Goal: Task Accomplishment & Management: Manage account settings

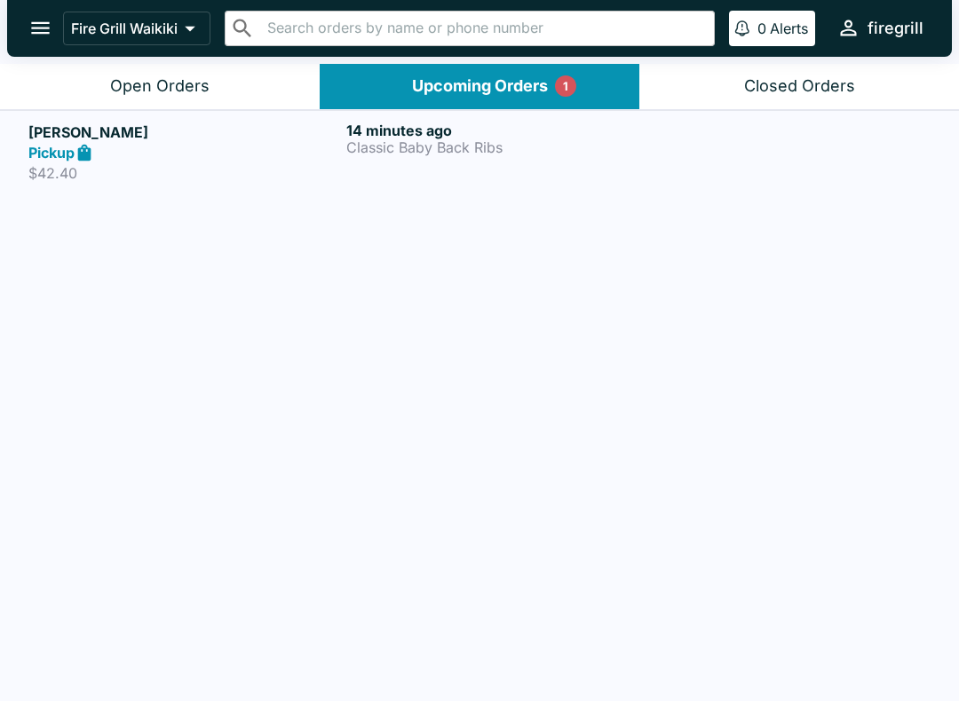
click at [414, 143] on p "Classic Baby Back Ribs" at bounding box center [501, 147] width 311 height 16
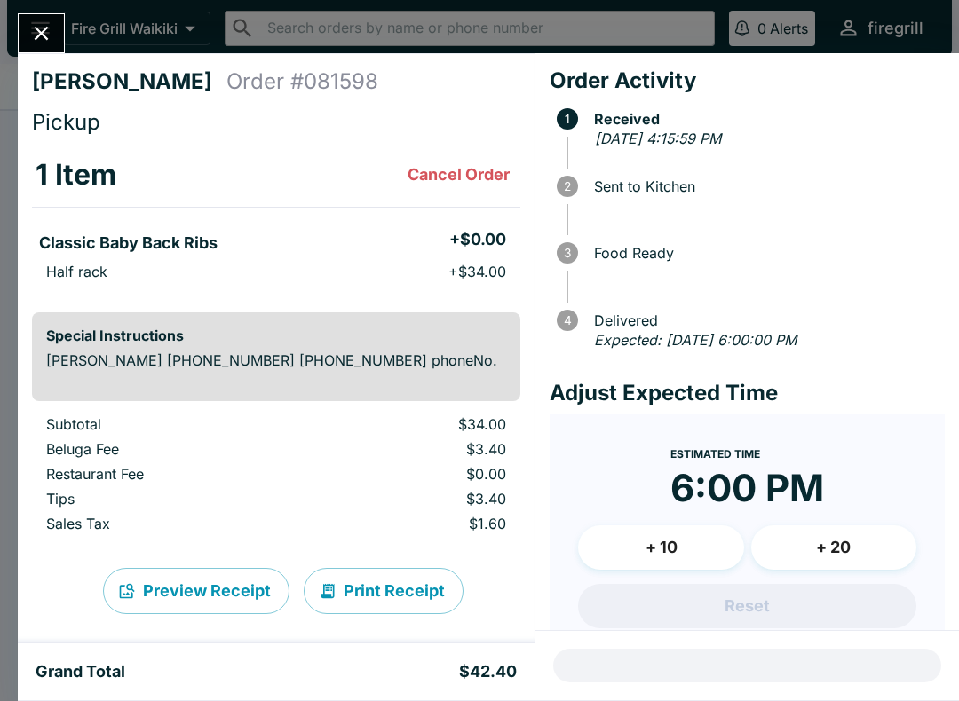
click at [46, 37] on icon "Close" at bounding box center [42, 34] width 14 height 14
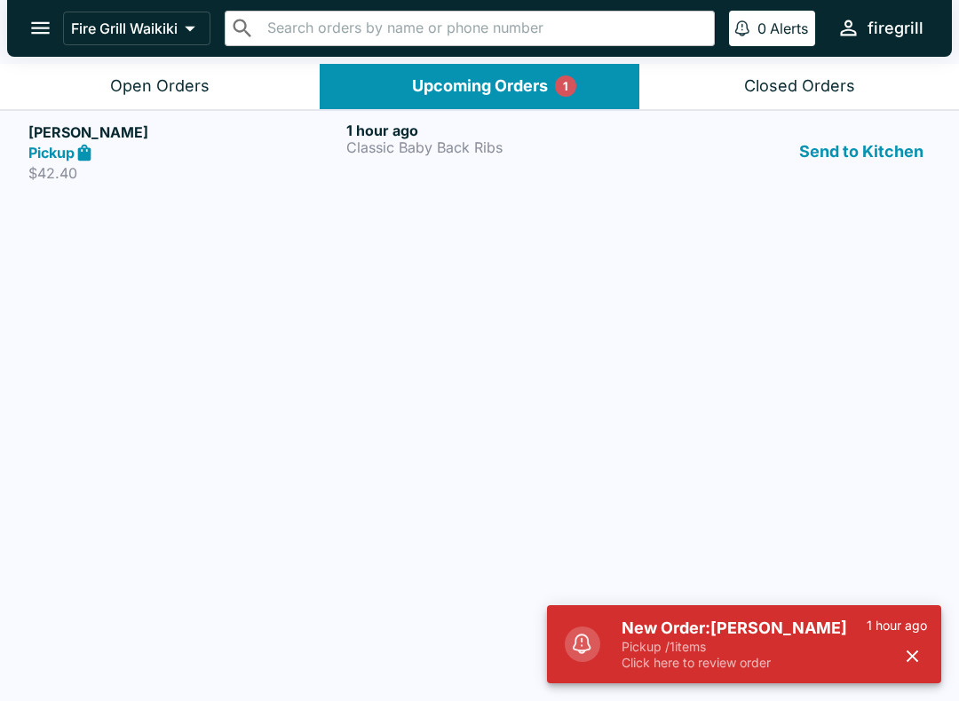
click at [747, 639] on p "Pickup / 1 items" at bounding box center [743, 647] width 245 height 16
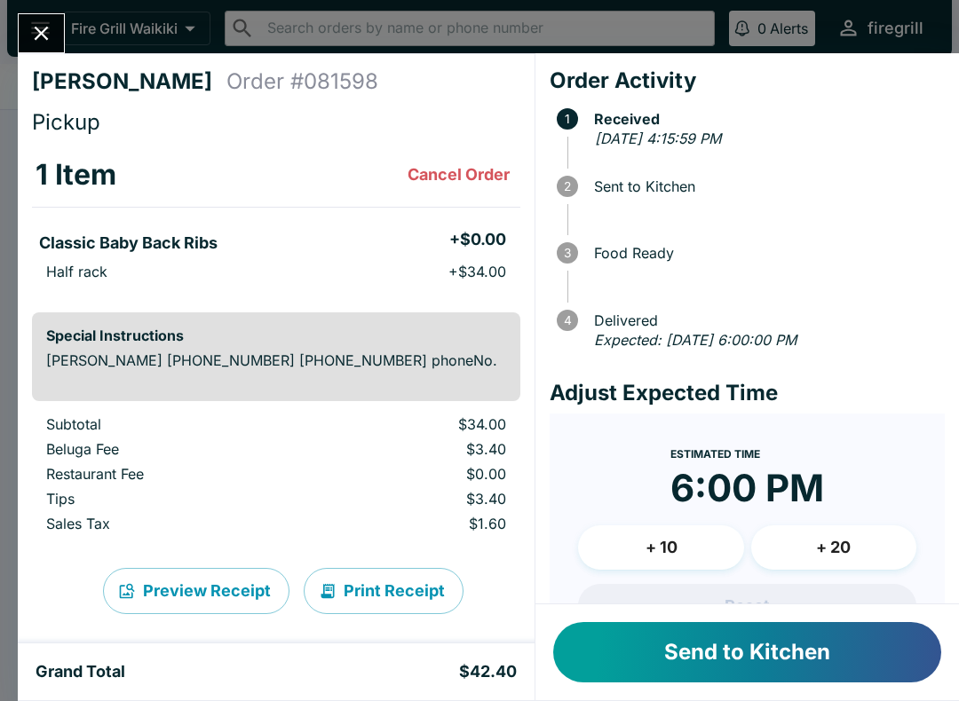
click at [754, 649] on button "Send to Kitchen" at bounding box center [747, 652] width 388 height 60
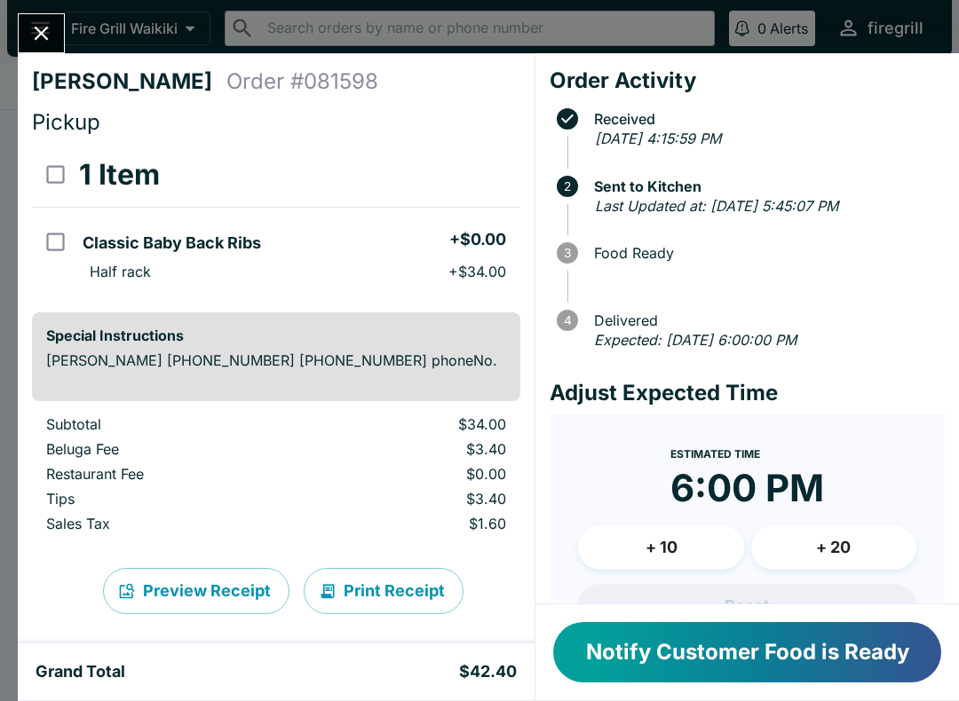
click at [725, 653] on button "Notify Customer Food is Ready" at bounding box center [747, 652] width 388 height 60
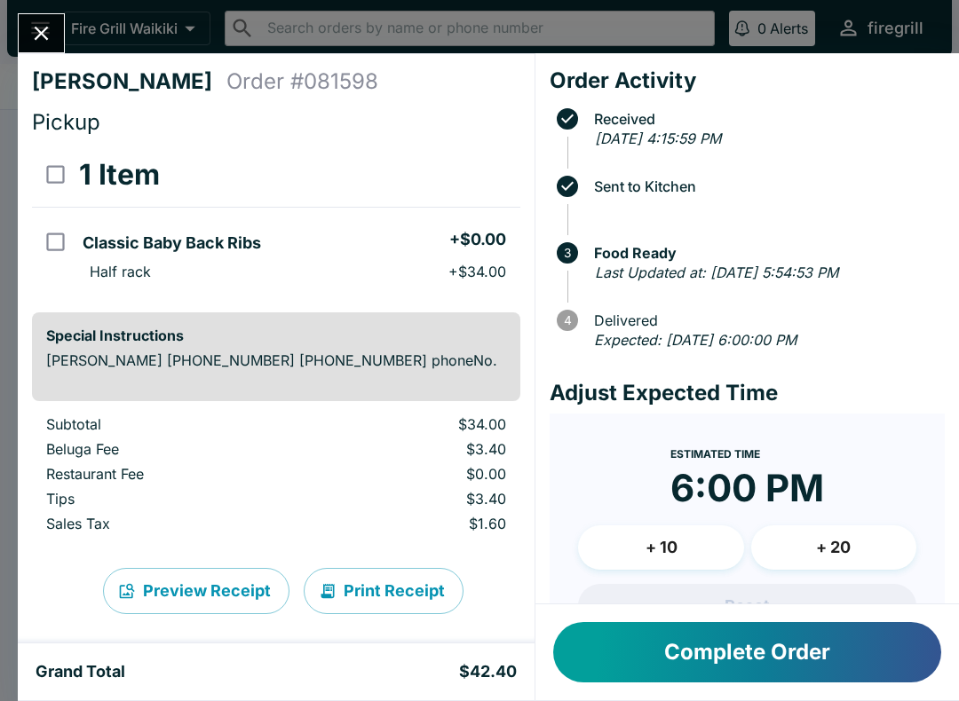
click at [774, 652] on button "Complete Order" at bounding box center [747, 652] width 388 height 60
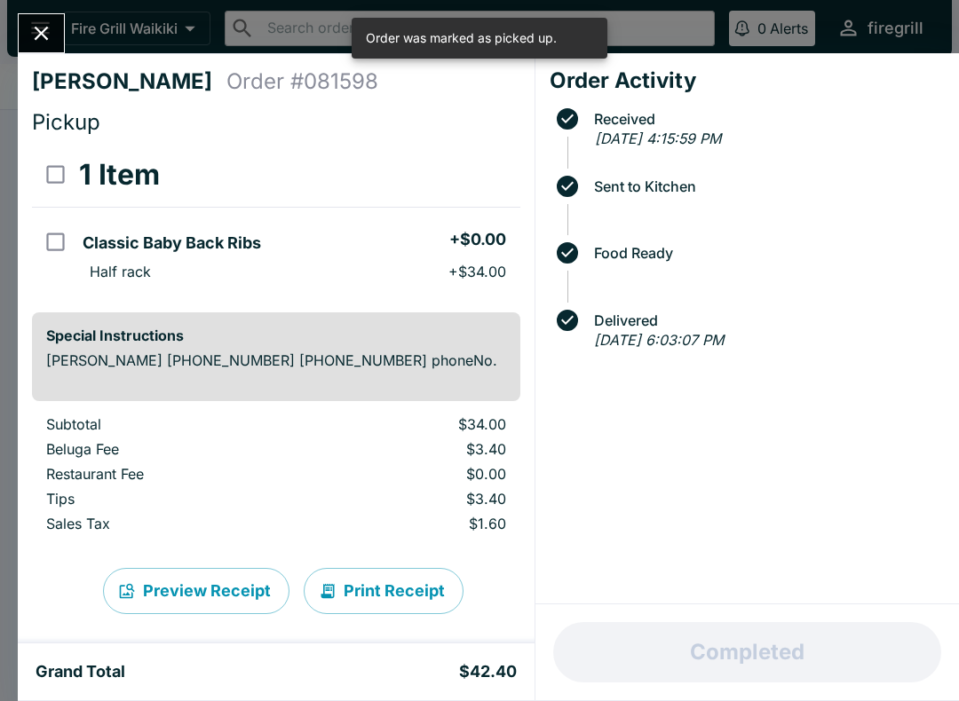
click at [42, 40] on icon "Close" at bounding box center [41, 33] width 24 height 24
